Goal: Information Seeking & Learning: Learn about a topic

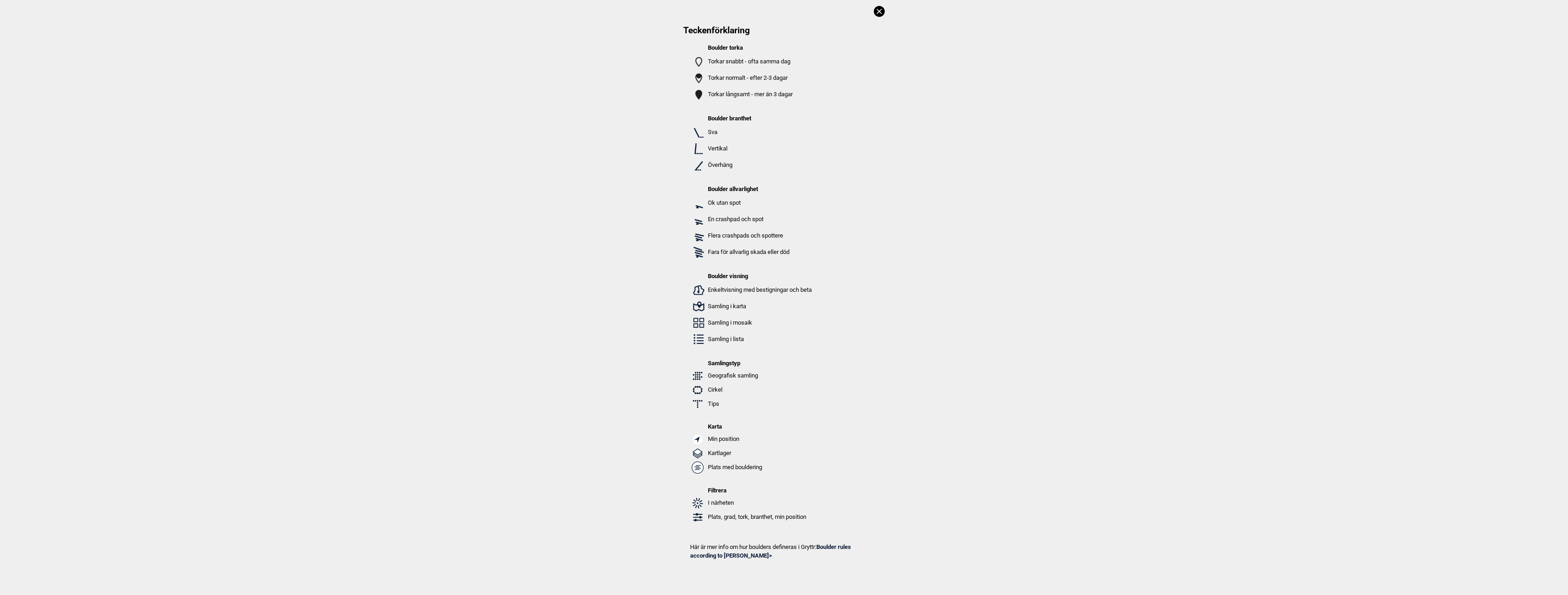
click at [878, 11] on icon at bounding box center [878, 11] width 5 height 5
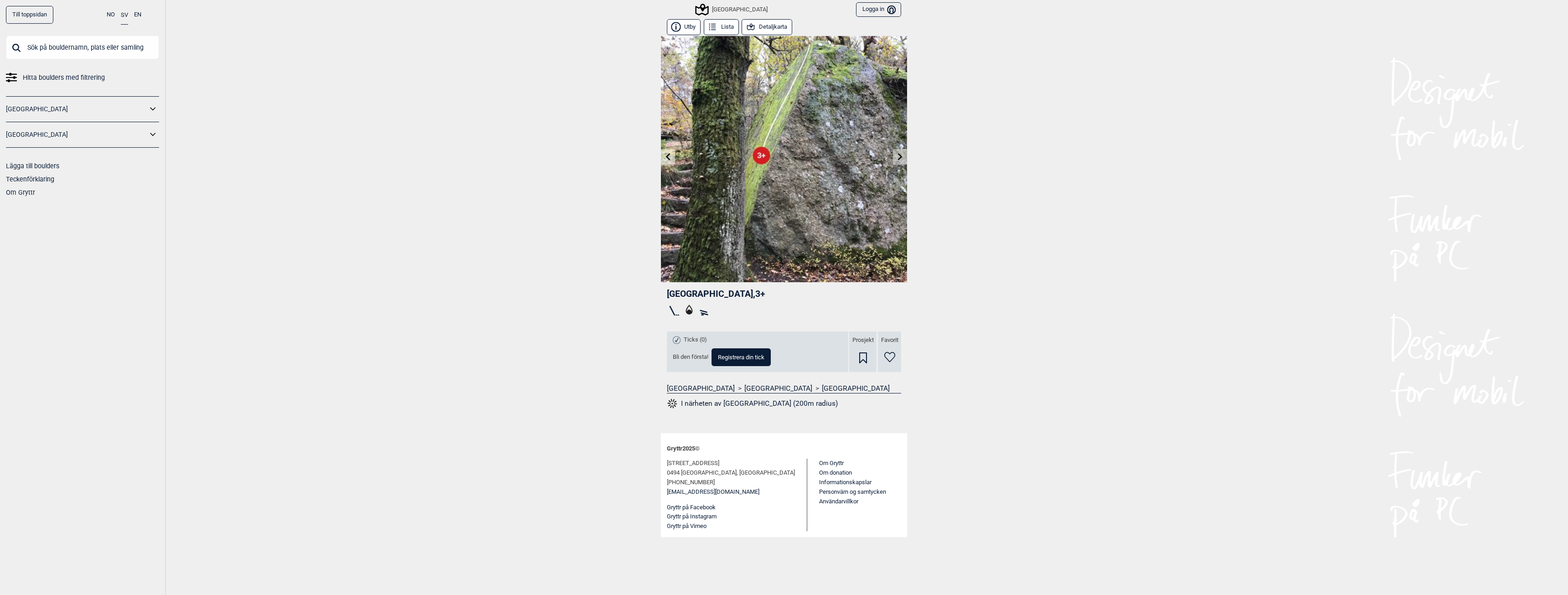
click at [737, 10] on div "[GEOGRAPHIC_DATA]" at bounding box center [732, 9] width 71 height 11
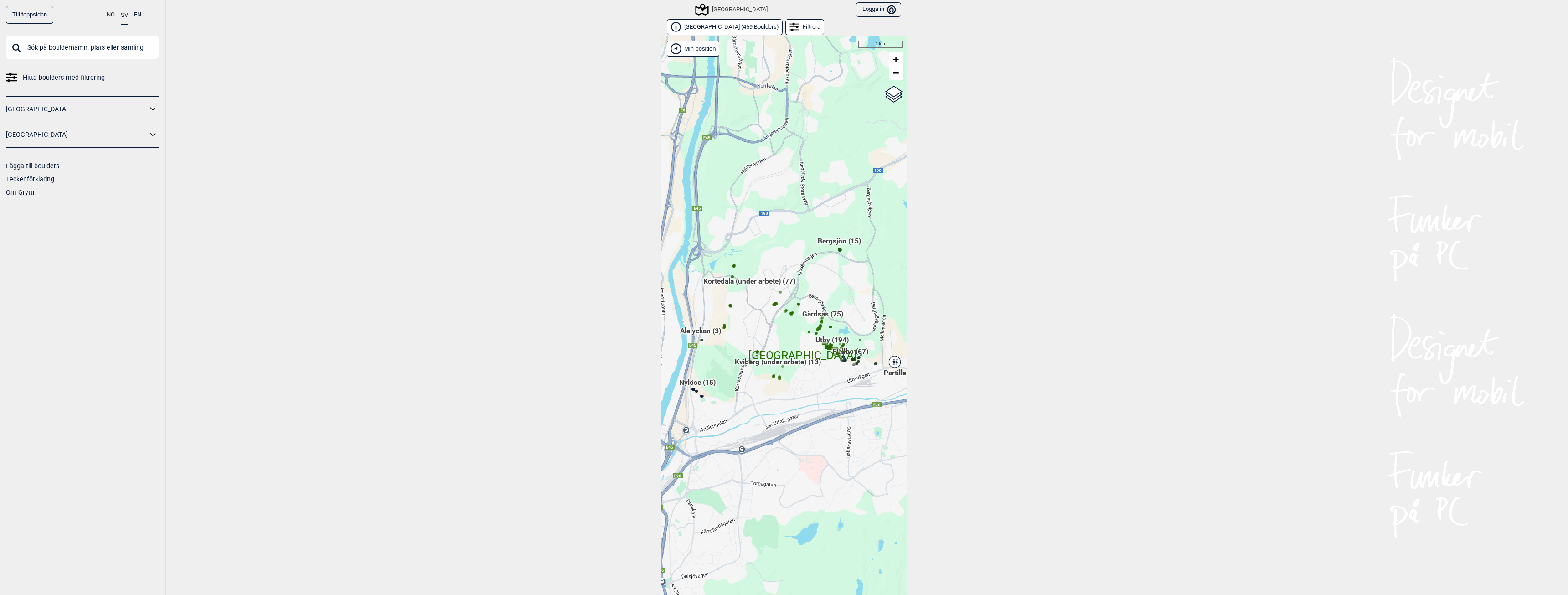
click at [728, 9] on div "[GEOGRAPHIC_DATA]" at bounding box center [732, 9] width 71 height 11
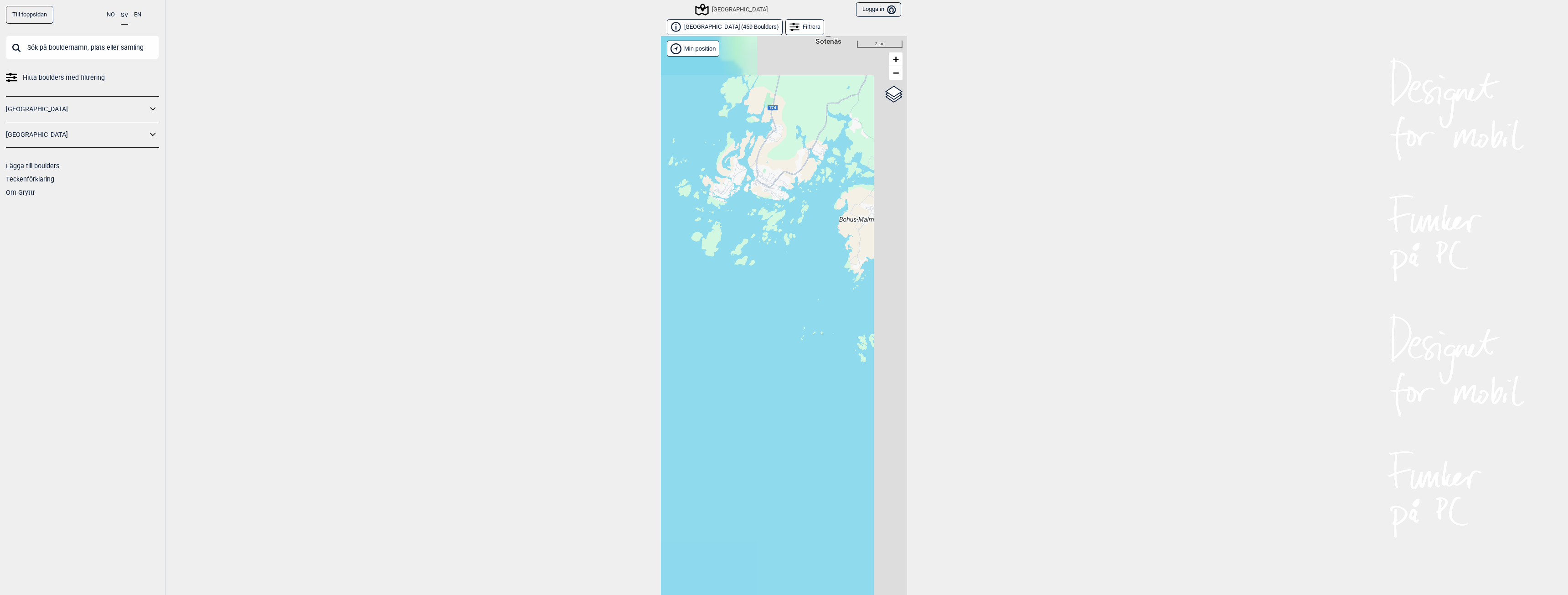
scroll to position [14, 0]
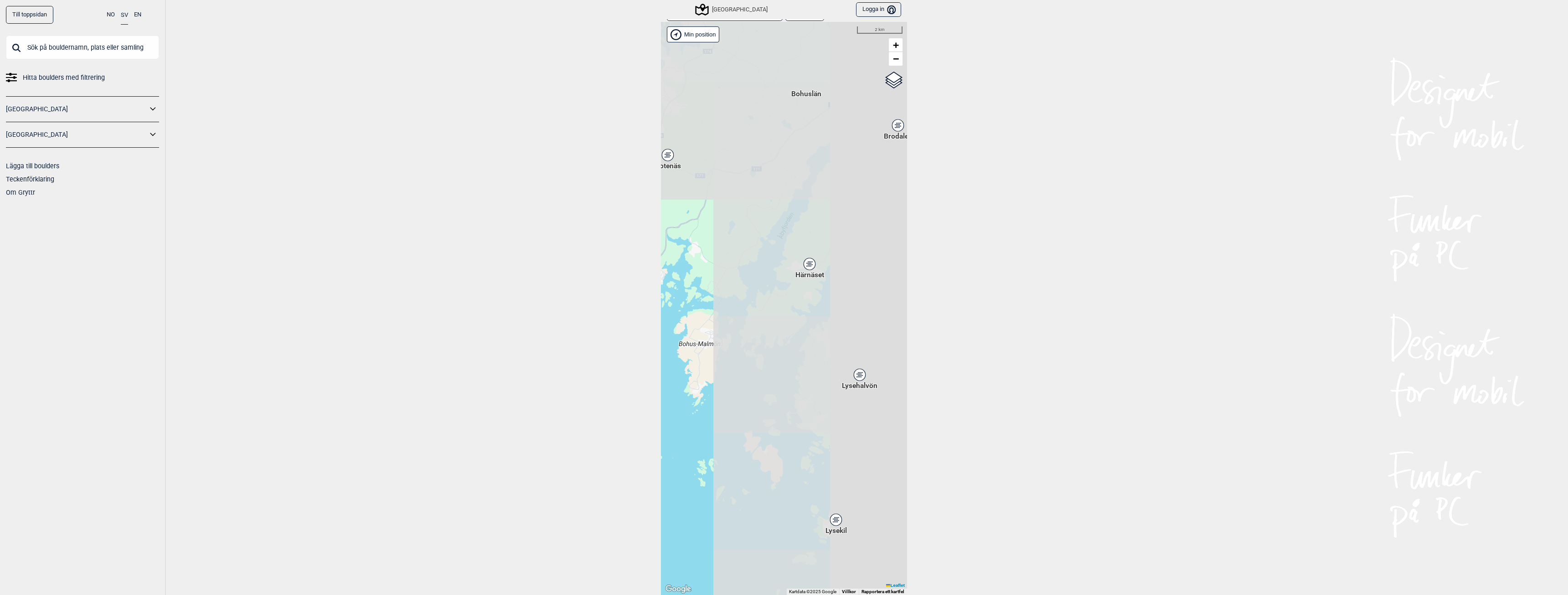
drag, startPoint x: 874, startPoint y: 219, endPoint x: 626, endPoint y: 432, distance: 326.9
click at [626, 433] on div "Till toppsidan NO SV EN Hitta boulders med filtrering [GEOGRAPHIC_DATA] [GEOGRA…" at bounding box center [784, 297] width 1568 height 595
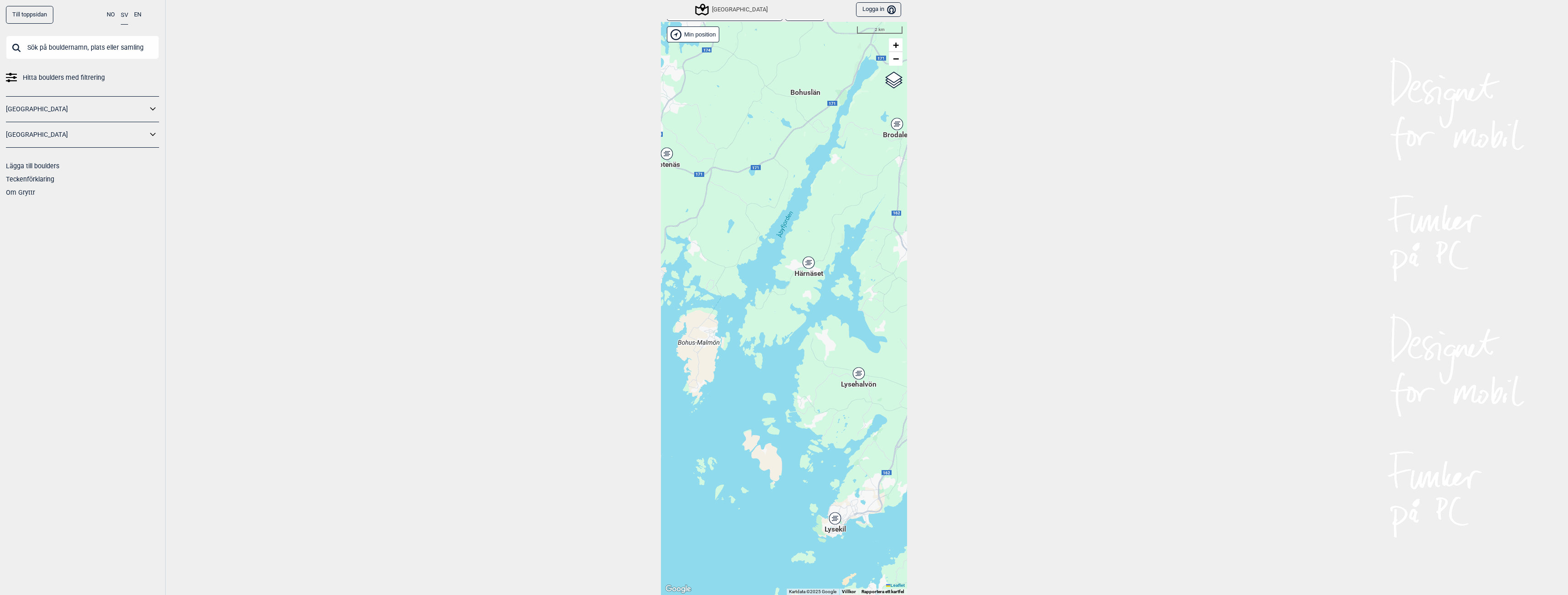
click at [832, 521] on div "Lysekil" at bounding box center [834, 518] width 5 height 5
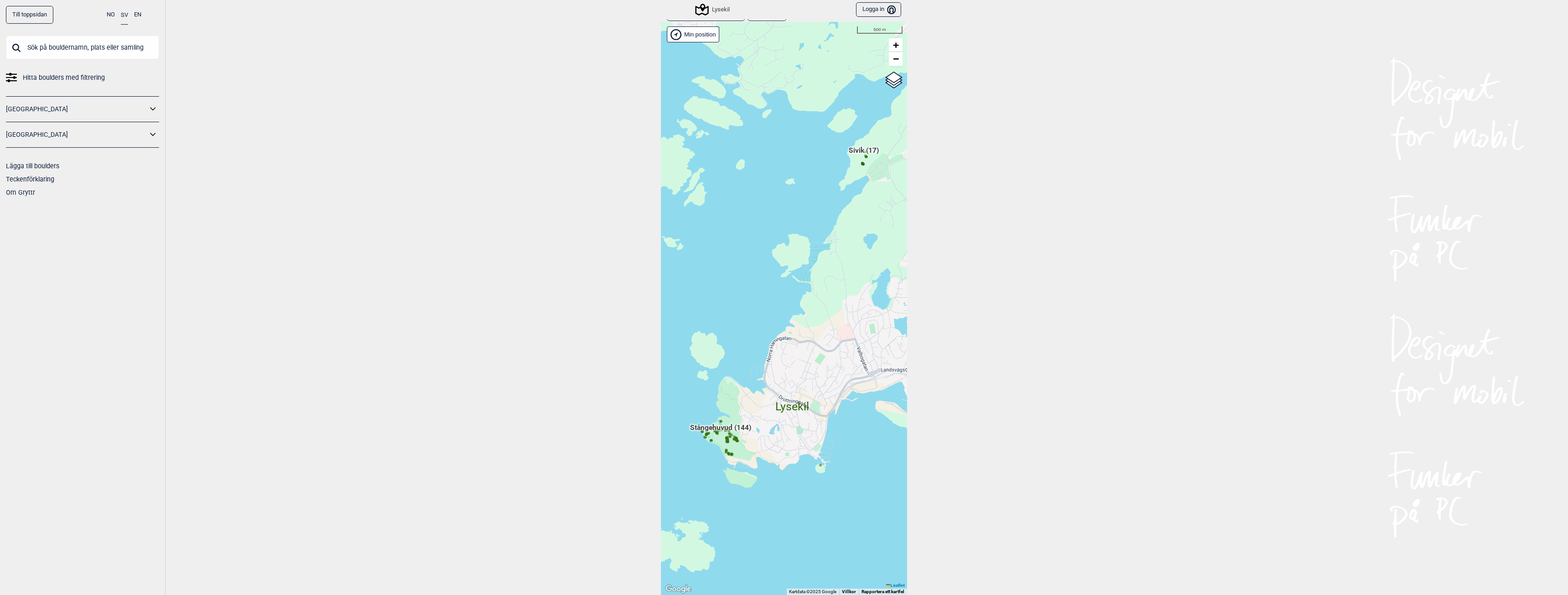
click at [728, 428] on span "Stångehuvud (144)" at bounding box center [720, 431] width 61 height 17
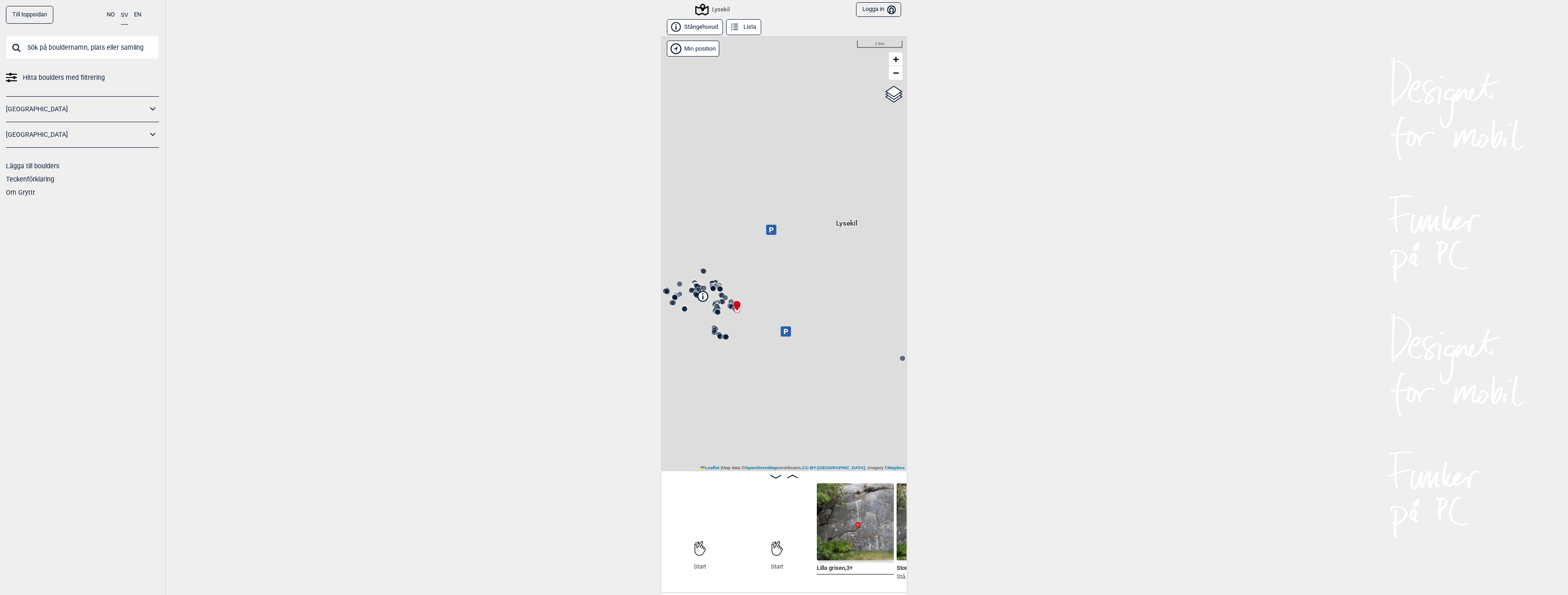
scroll to position [0, 72]
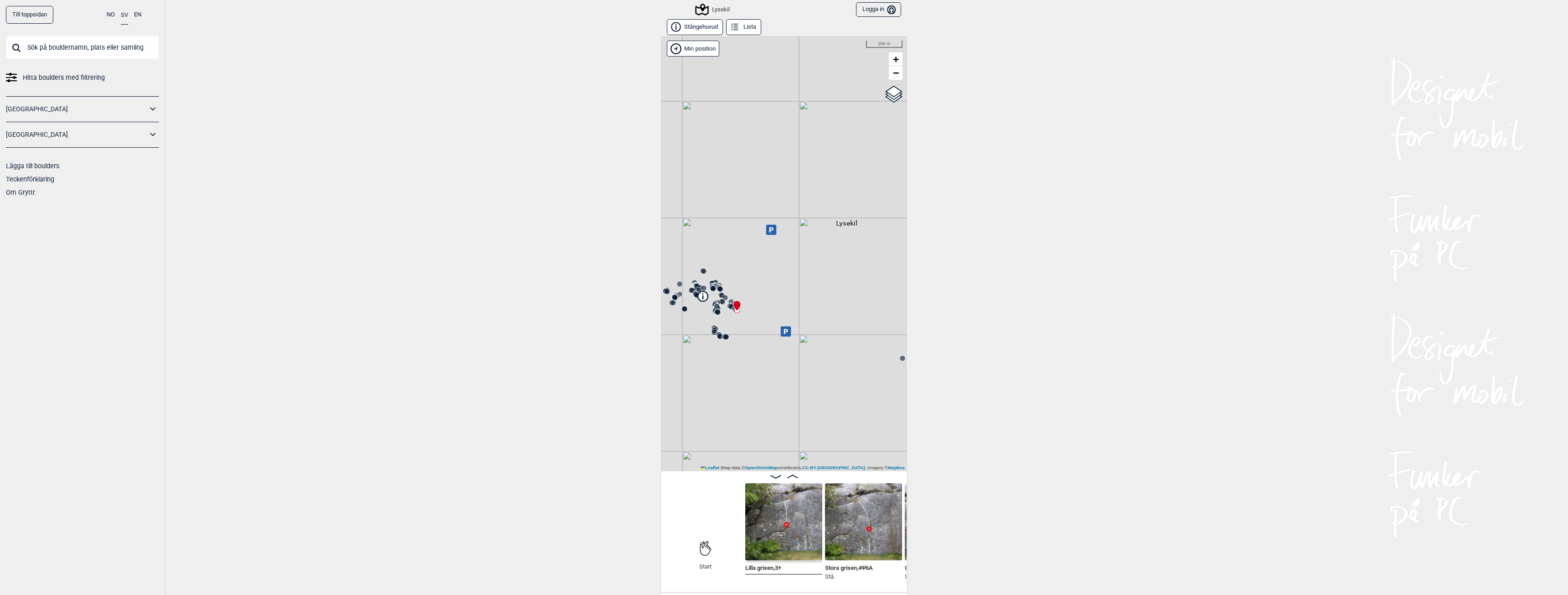
click at [35, 168] on link "Lägga till boulders" at bounding box center [32, 165] width 53 height 7
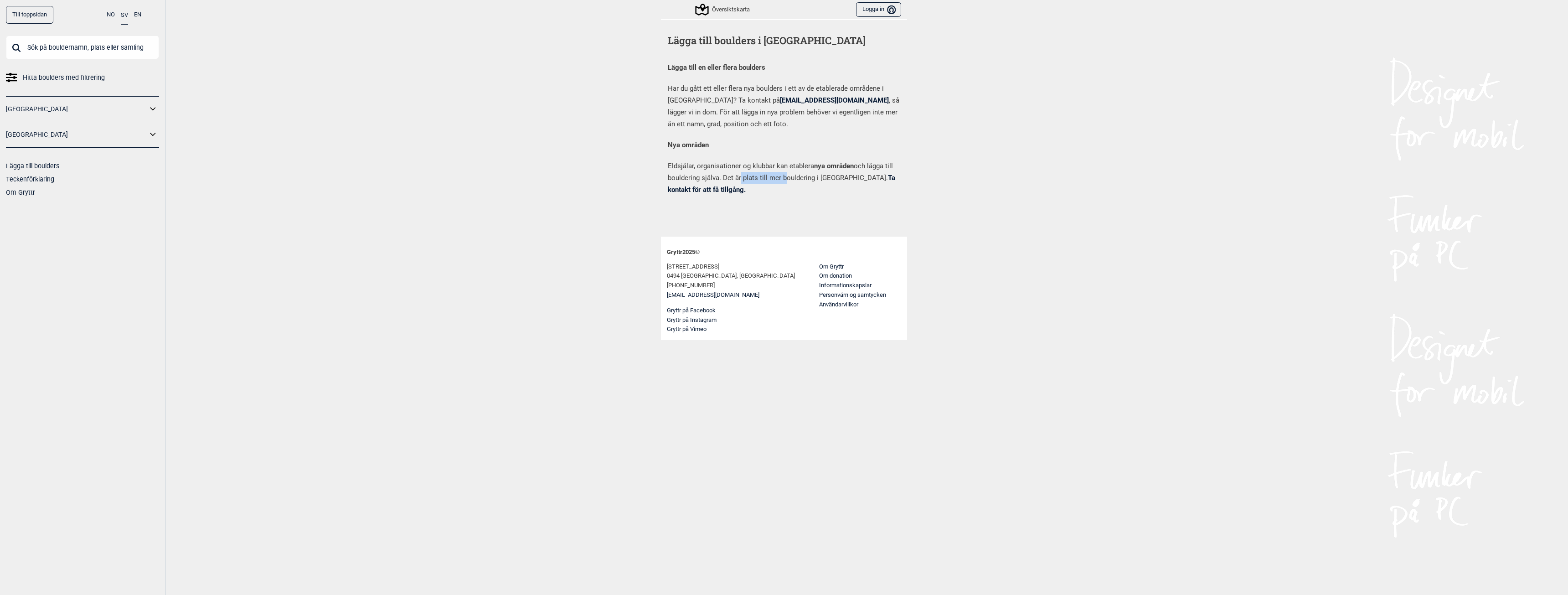
drag, startPoint x: 739, startPoint y: 178, endPoint x: 782, endPoint y: 178, distance: 43.0
click at [782, 178] on p "Eldsjälar, organisationer og klubbar kan etablera nya områden och lägga till bo…" at bounding box center [784, 178] width 233 height 36
click at [41, 14] on link "Till toppsidan" at bounding box center [29, 15] width 47 height 18
